Goal: Check status: Check status

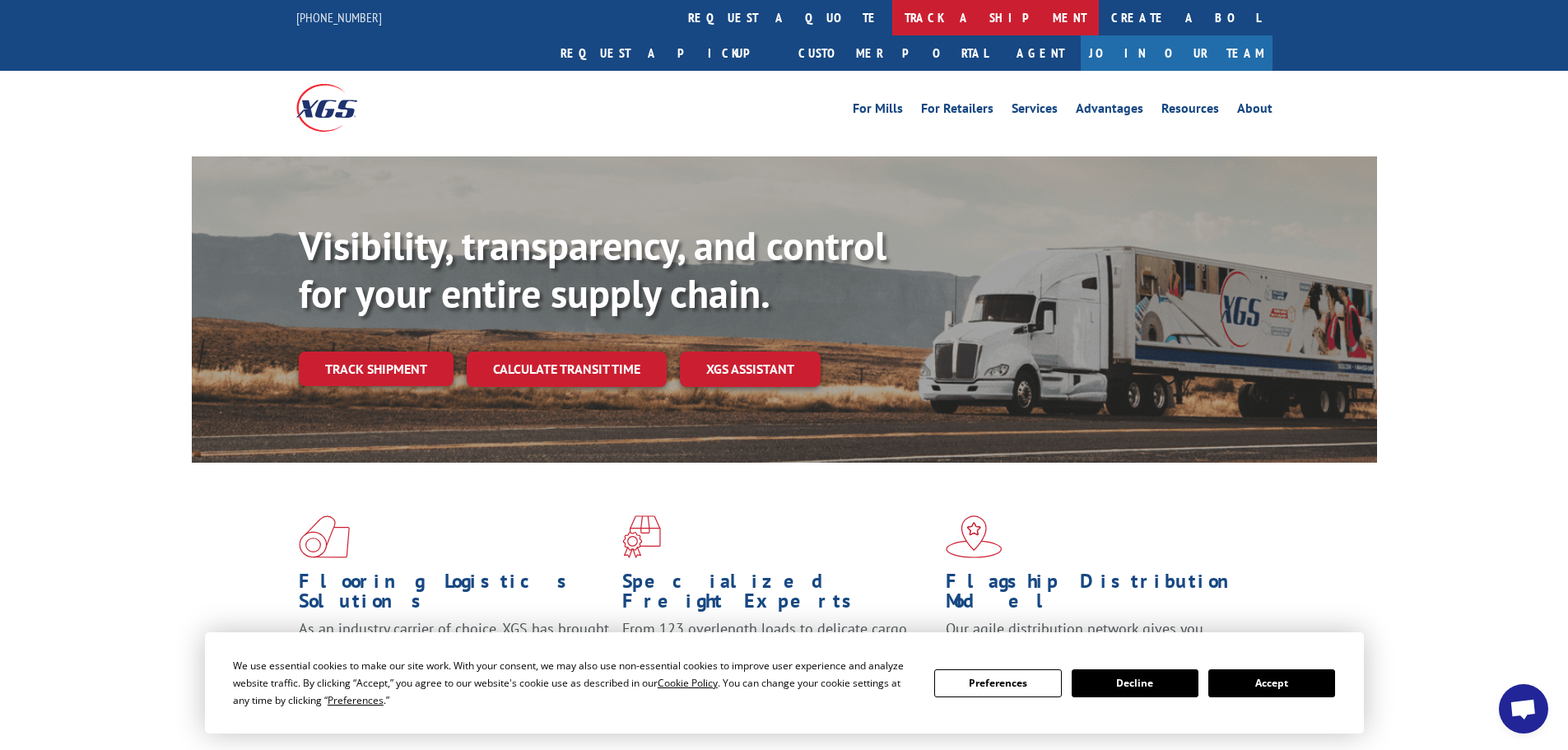
click at [892, 17] on link "track a shipment" at bounding box center [995, 17] width 206 height 36
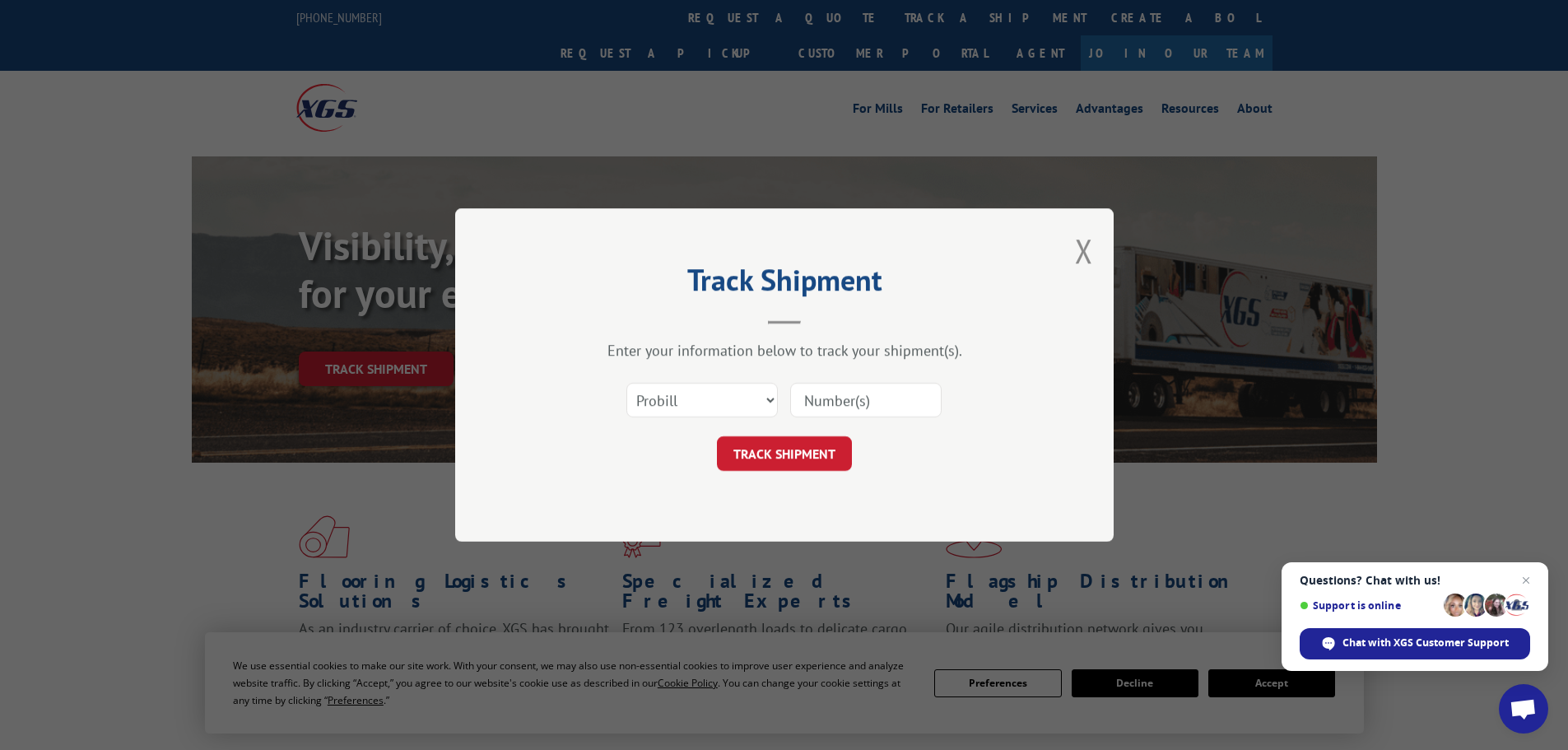
click at [835, 399] on input at bounding box center [865, 400] width 151 height 35
paste input "5247821"
type input "5247821"
click at [706, 402] on select "Select category... Probill BOL PO" at bounding box center [702, 400] width 151 height 35
select select "bol"
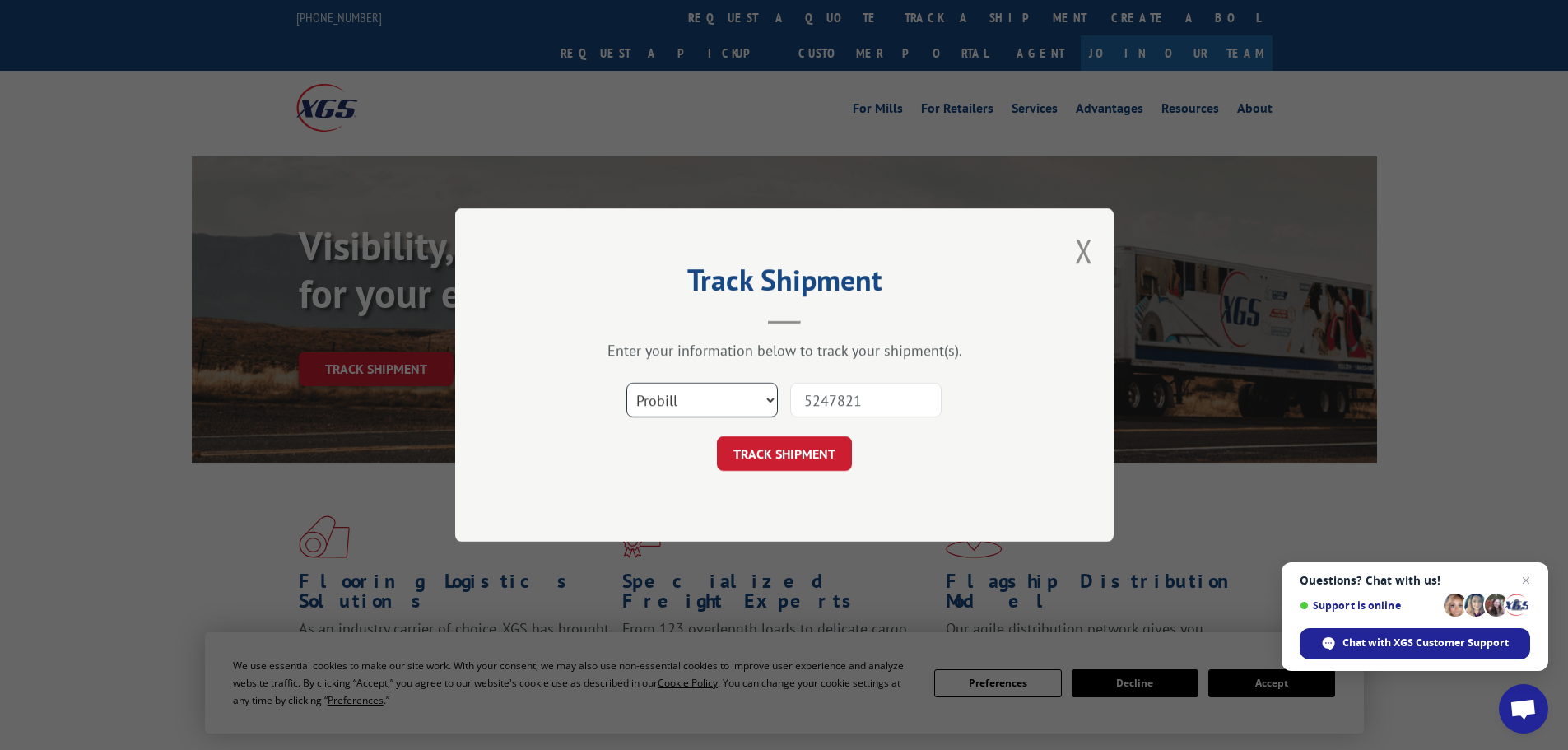
click at [626, 382] on select "Select category... Probill BOL PO" at bounding box center [702, 400] width 151 height 35
click at [820, 454] on button "TRACK SHIPMENT" at bounding box center [784, 454] width 135 height 35
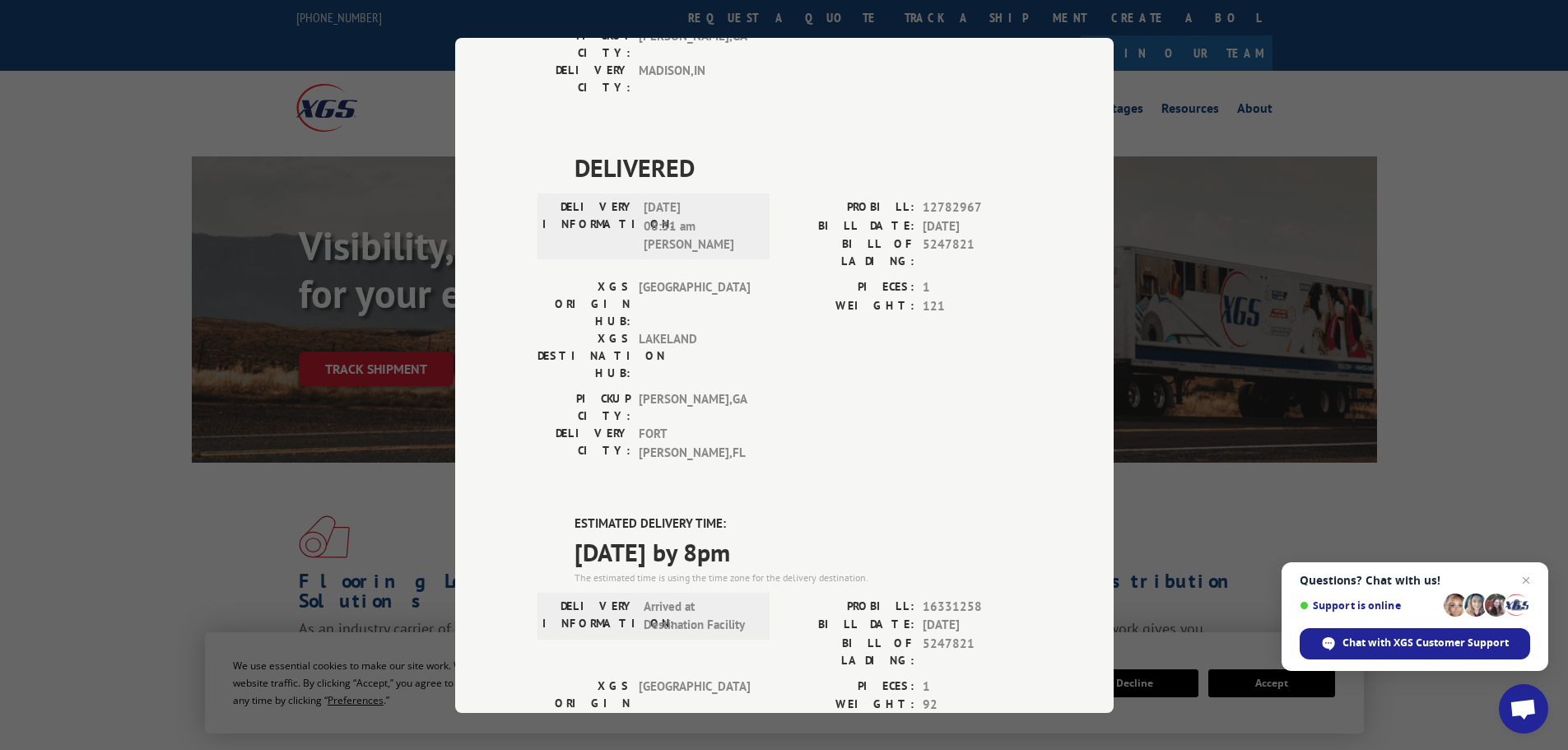
scroll to position [23, 0]
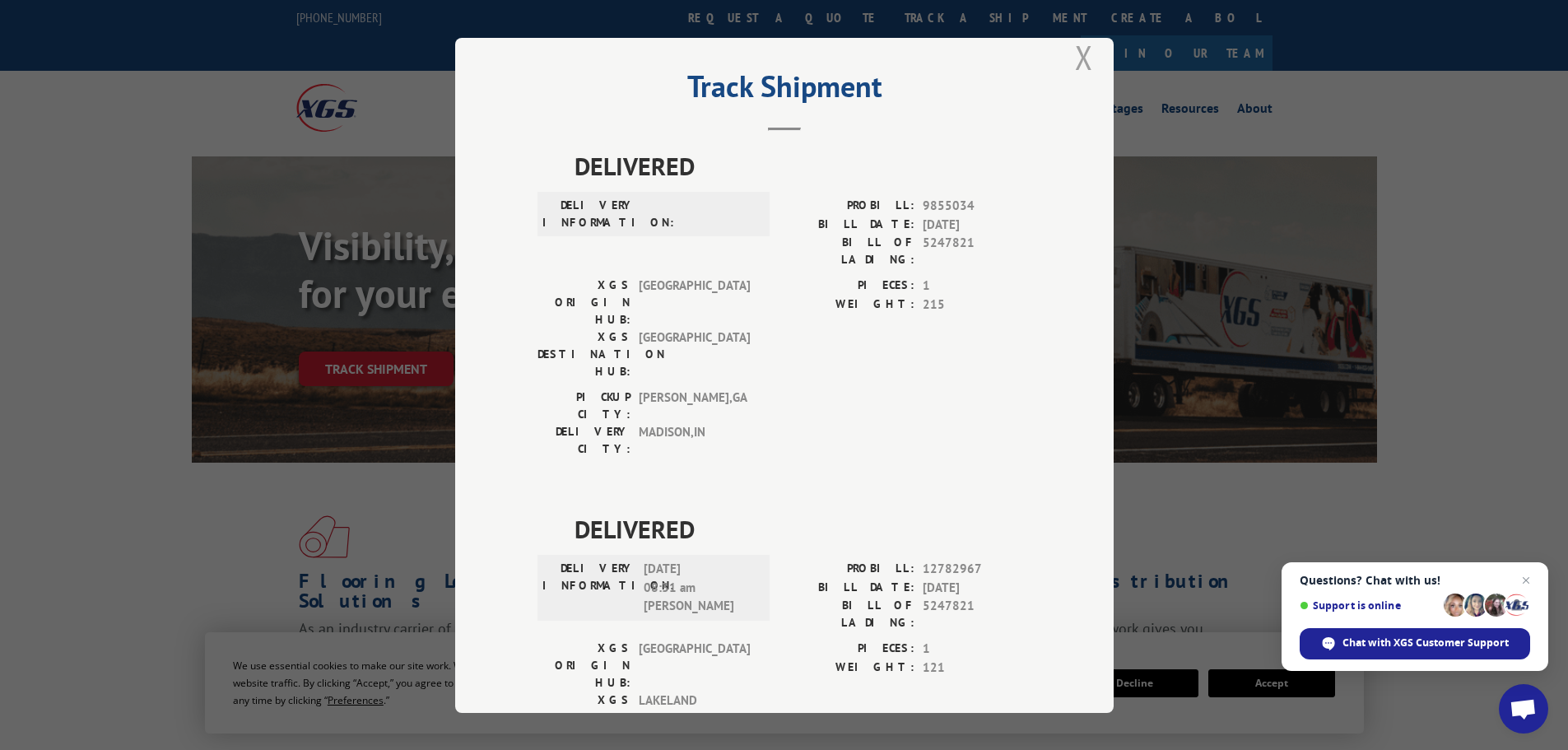
click at [1075, 58] on button "Close modal" at bounding box center [1084, 57] width 18 height 43
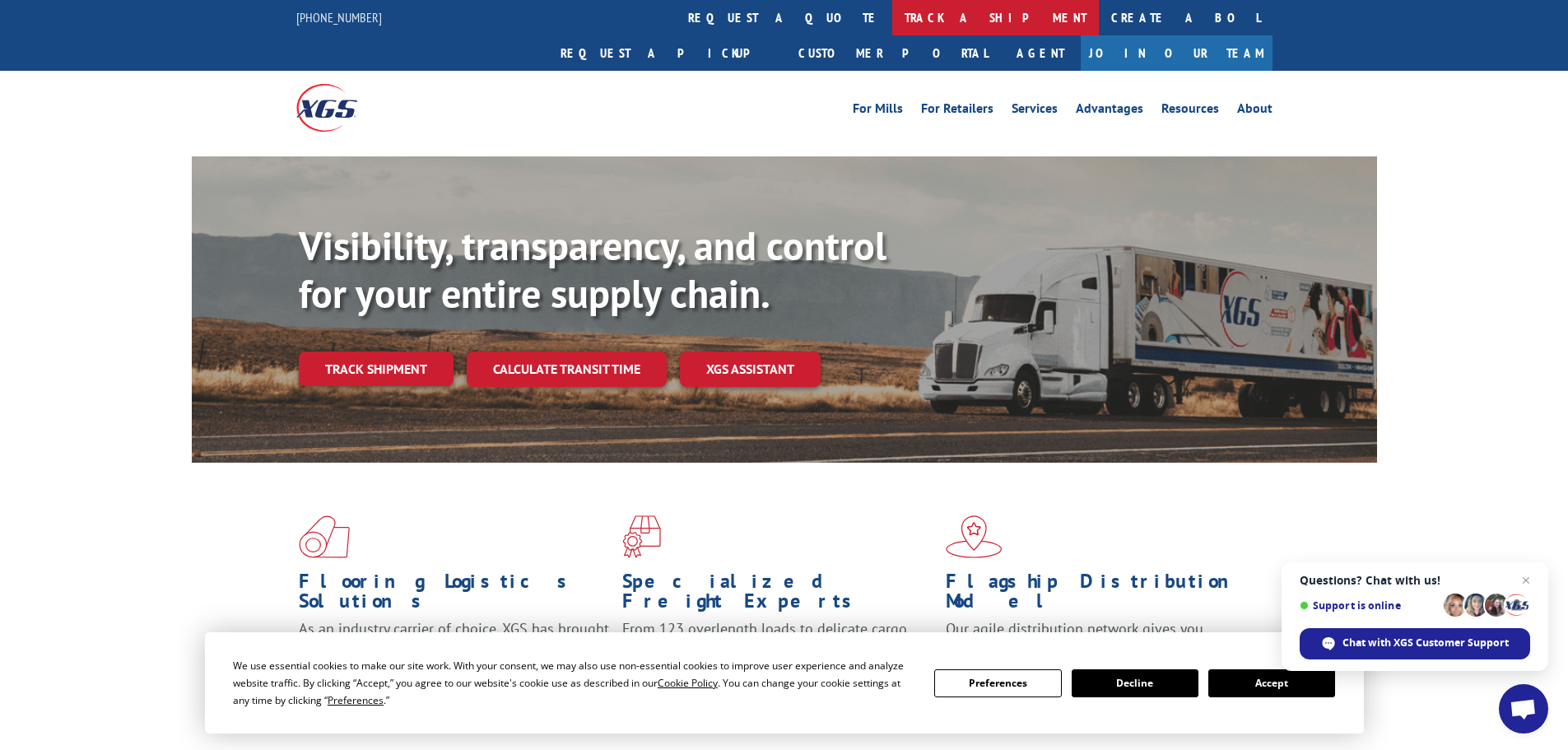
click at [892, 18] on link "track a shipment" at bounding box center [995, 17] width 206 height 36
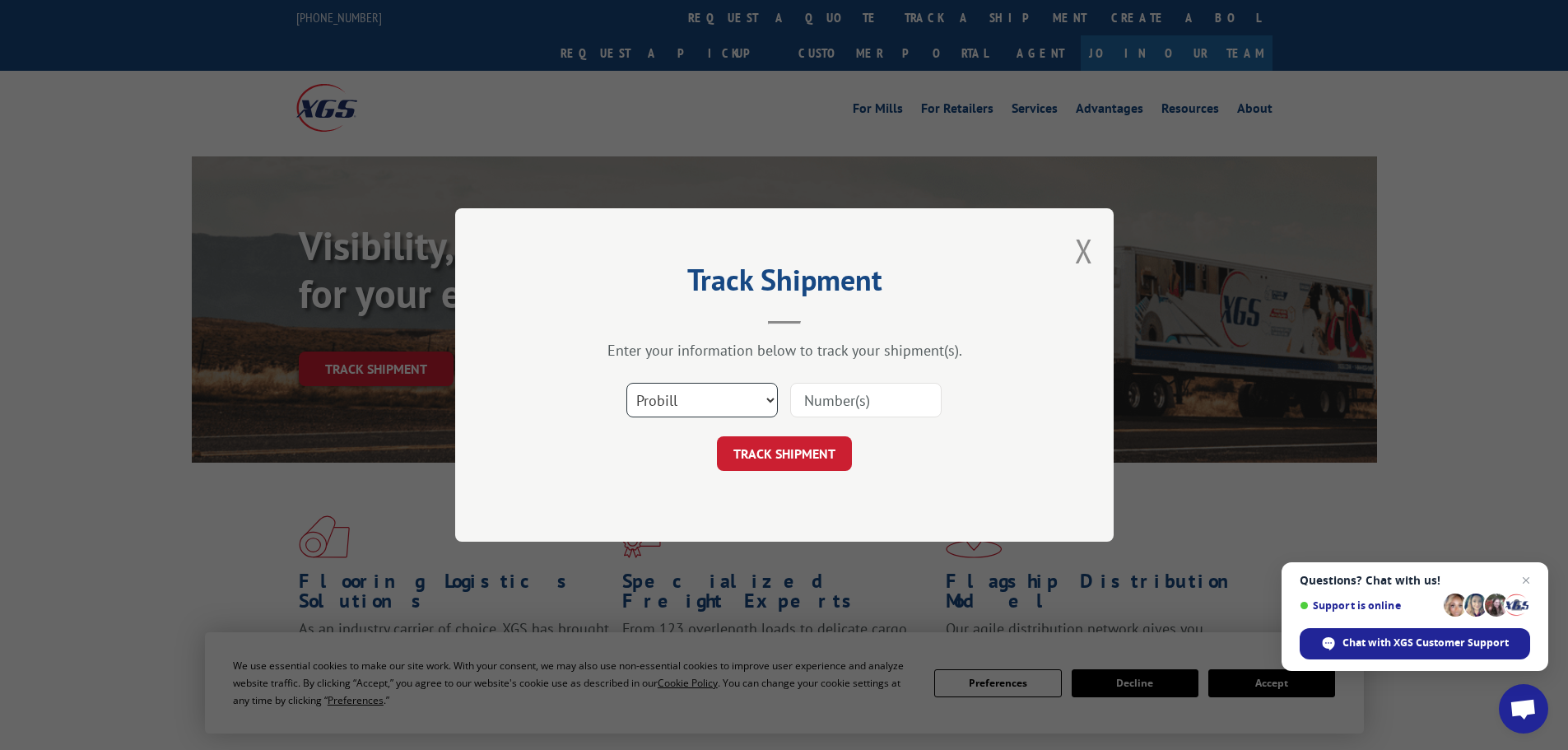
click at [709, 397] on select "Select category... Probill BOL PO" at bounding box center [702, 400] width 151 height 35
select select "bol"
click at [626, 382] on select "Select category... Probill BOL PO" at bounding box center [702, 400] width 151 height 35
click at [863, 391] on input at bounding box center [865, 400] width 151 height 35
paste input "449737"
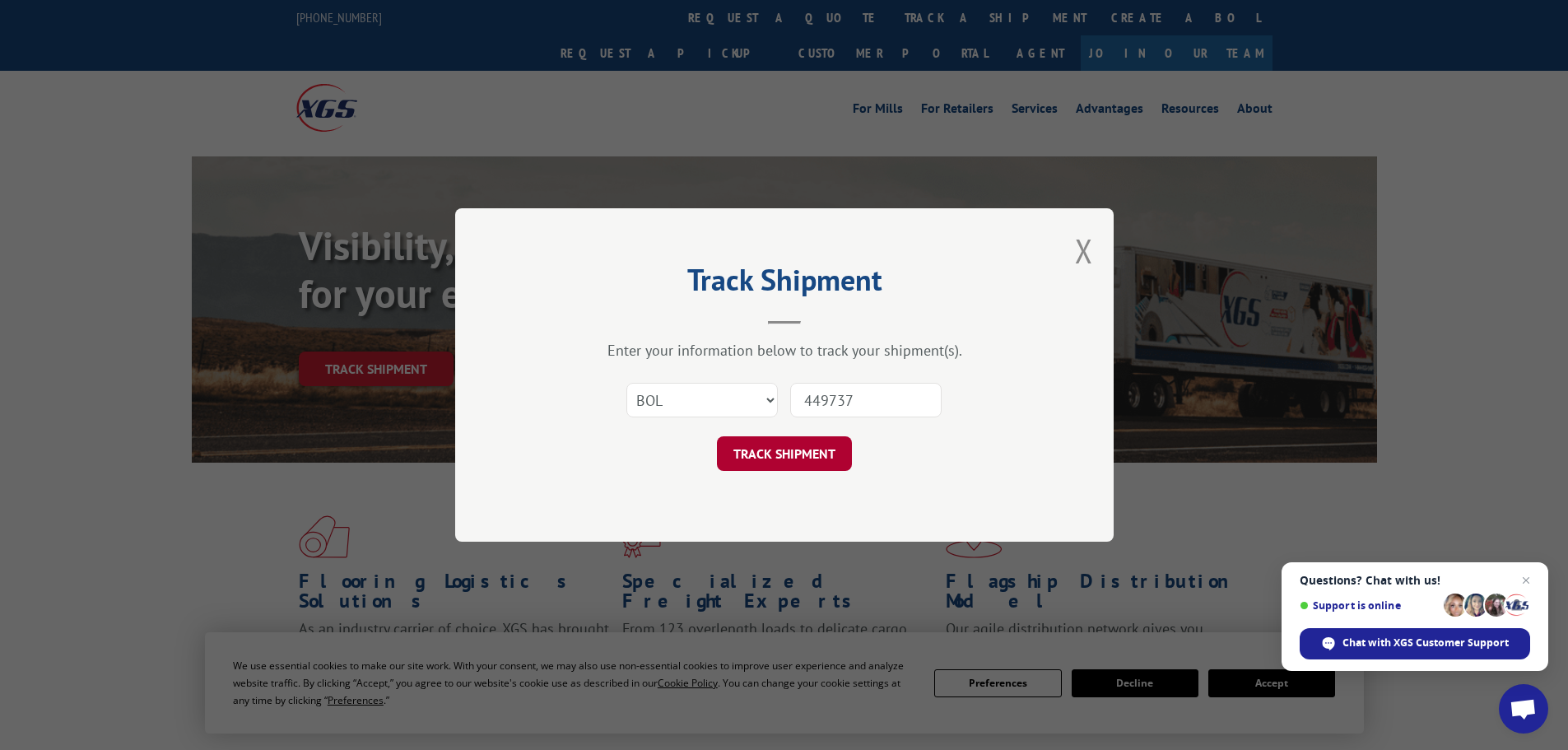
type input "449737"
click at [783, 441] on button "TRACK SHIPMENT" at bounding box center [784, 454] width 135 height 35
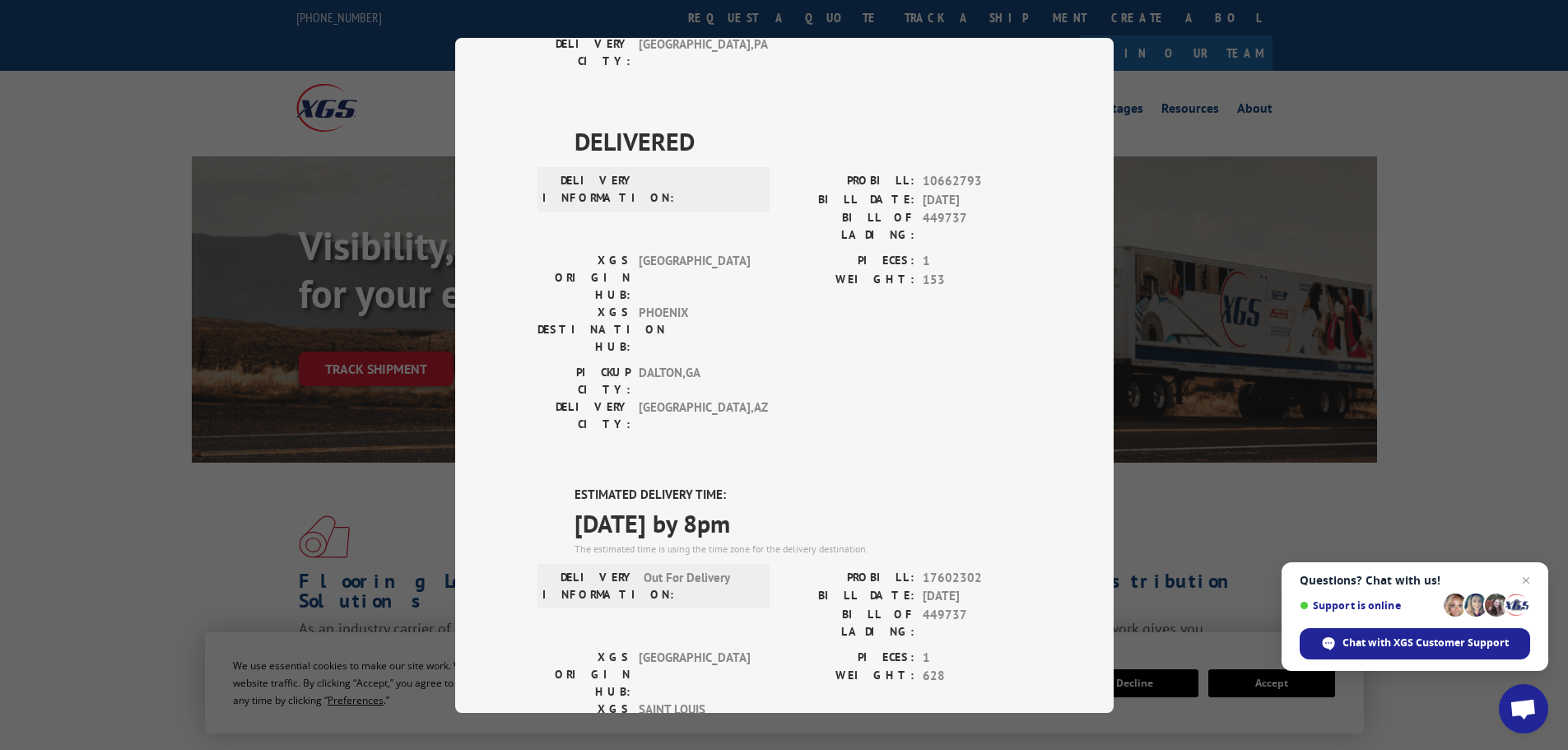
scroll to position [576, 0]
